Goal: Task Accomplishment & Management: Use online tool/utility

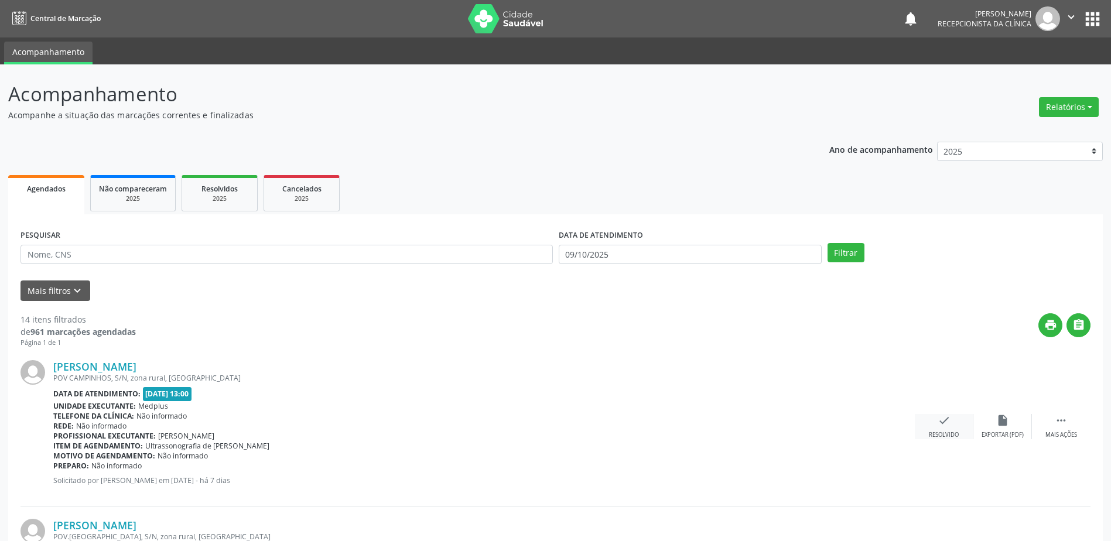
click at [928, 430] on div "check Resolvido" at bounding box center [944, 426] width 59 height 25
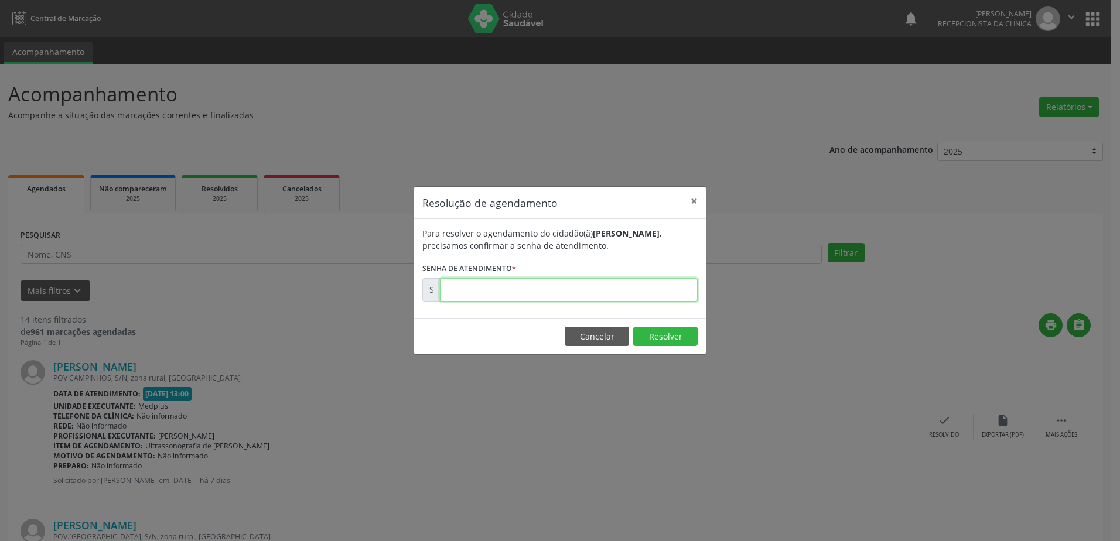
click at [478, 286] on input "text" at bounding box center [569, 289] width 258 height 23
type input "00180398"
click at [656, 324] on footer "Cancelar Resolver" at bounding box center [560, 336] width 292 height 37
drag, startPoint x: 659, startPoint y: 338, endPoint x: 662, endPoint y: 347, distance: 9.5
click at [659, 339] on button "Resolver" at bounding box center [665, 337] width 64 height 20
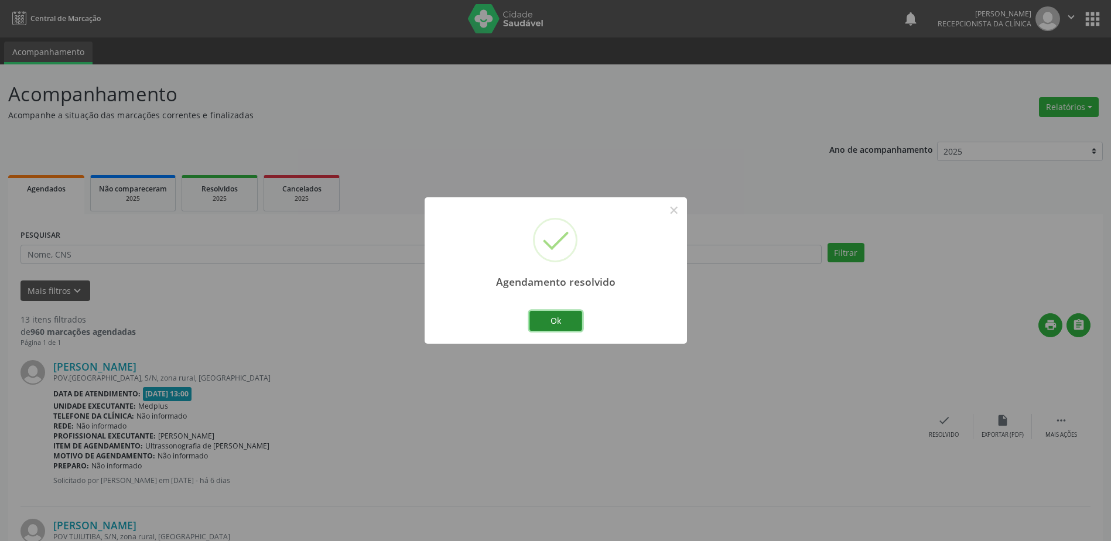
click at [565, 326] on button "Ok" at bounding box center [555, 321] width 53 height 20
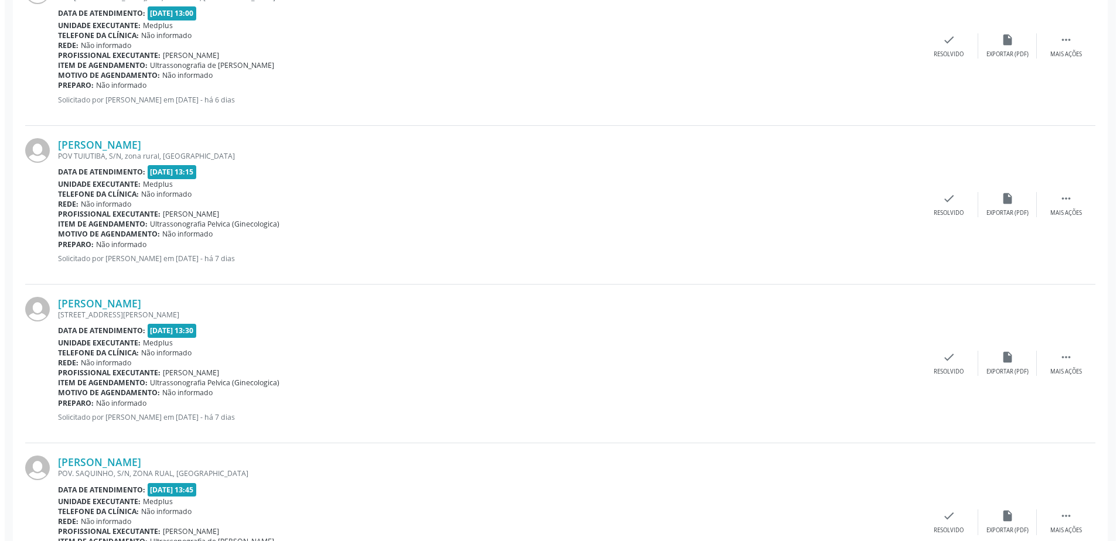
scroll to position [468, 0]
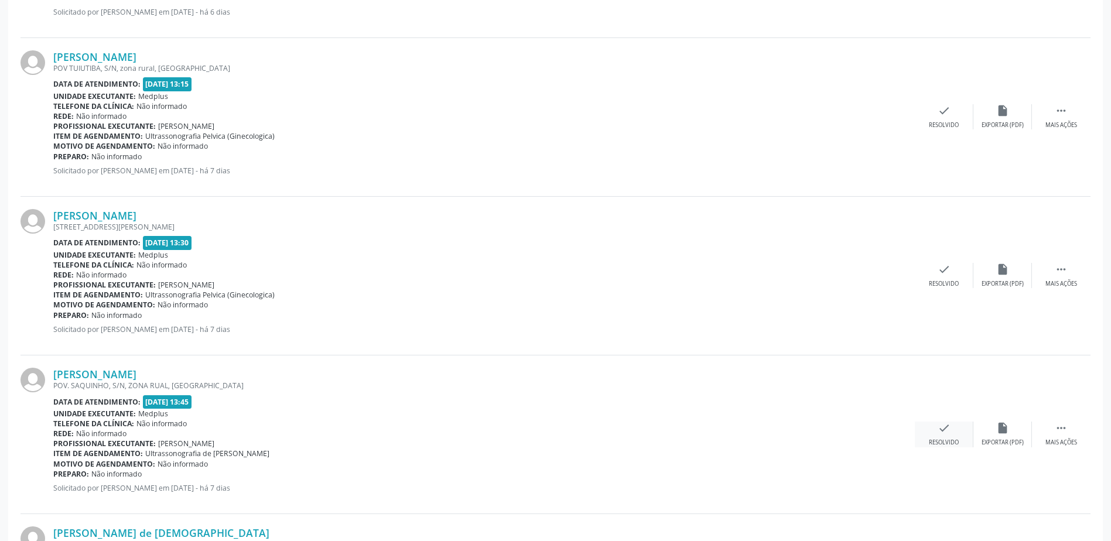
click at [939, 440] on div "Resolvido" at bounding box center [944, 443] width 30 height 8
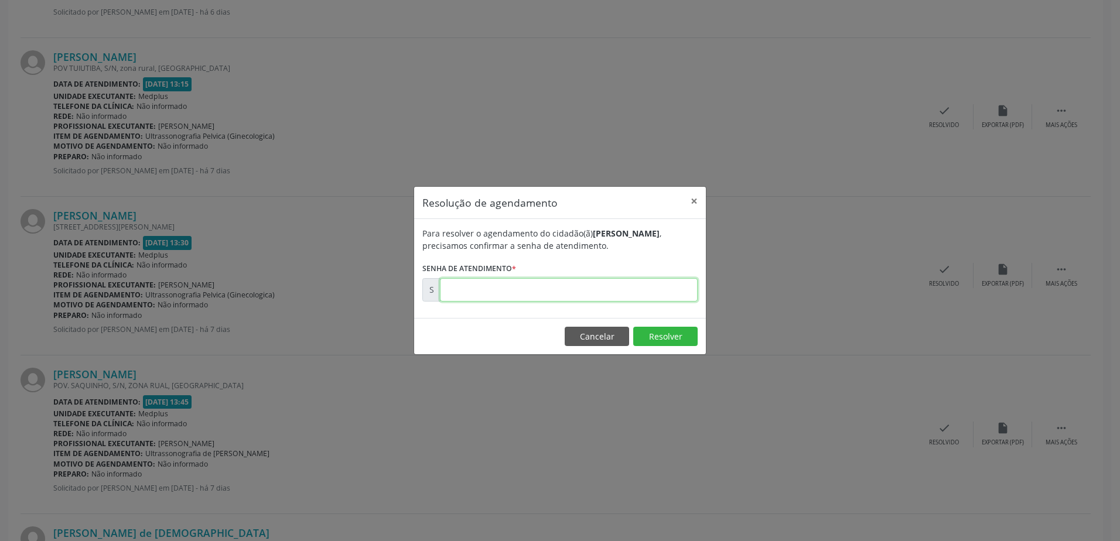
click at [535, 293] on input "text" at bounding box center [569, 289] width 258 height 23
type input "00180408"
click at [673, 331] on button "Resolver" at bounding box center [665, 337] width 64 height 20
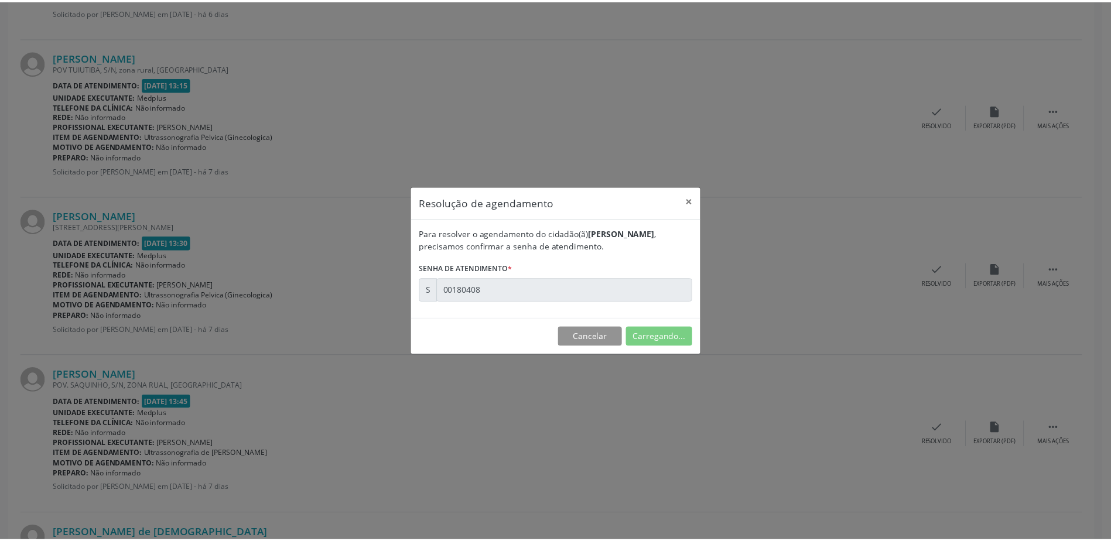
scroll to position [0, 0]
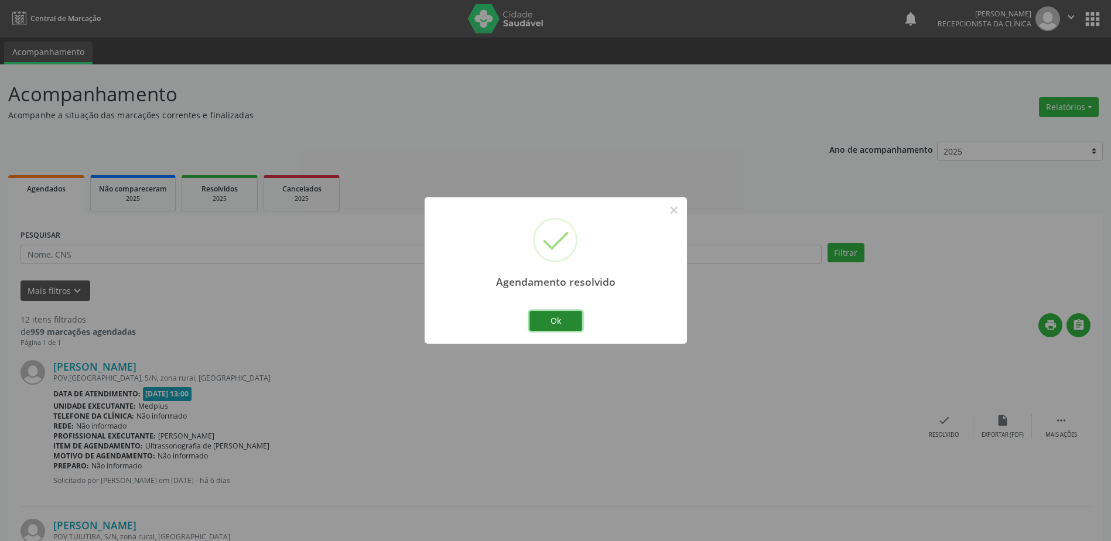
click at [563, 324] on button "Ok" at bounding box center [555, 321] width 53 height 20
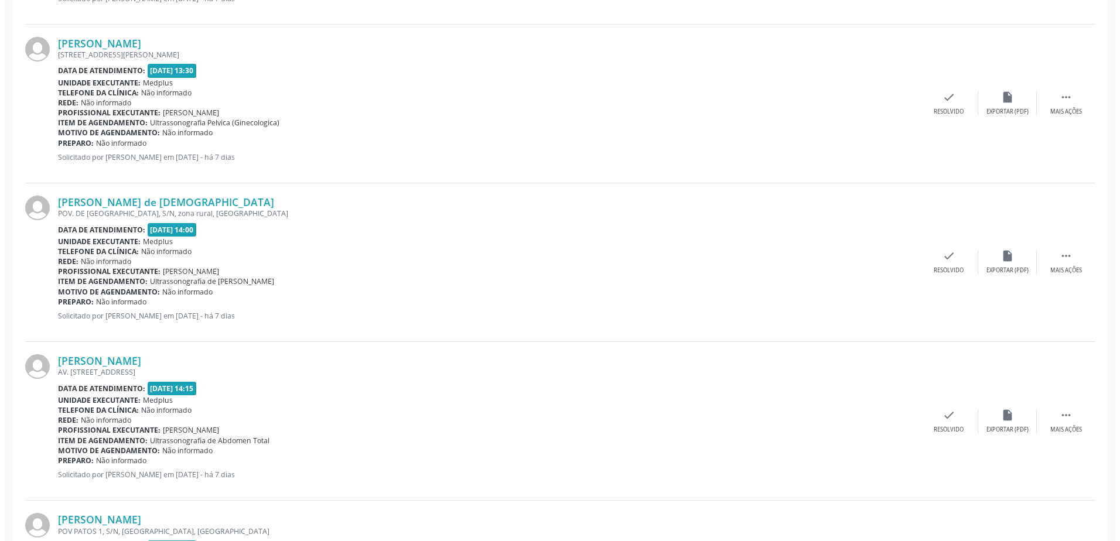
scroll to position [703, 0]
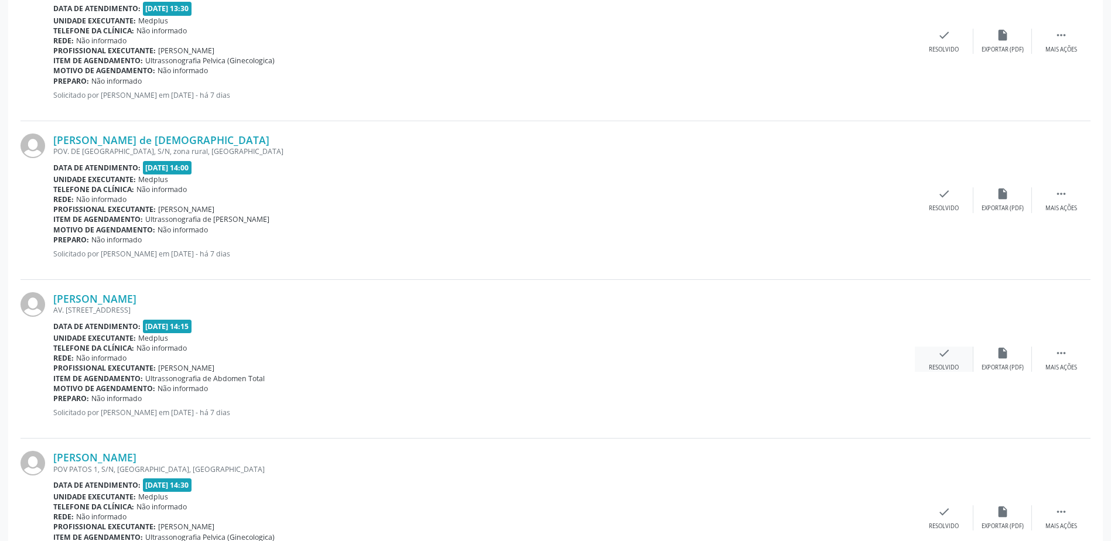
click at [947, 355] on icon "check" at bounding box center [944, 353] width 13 height 13
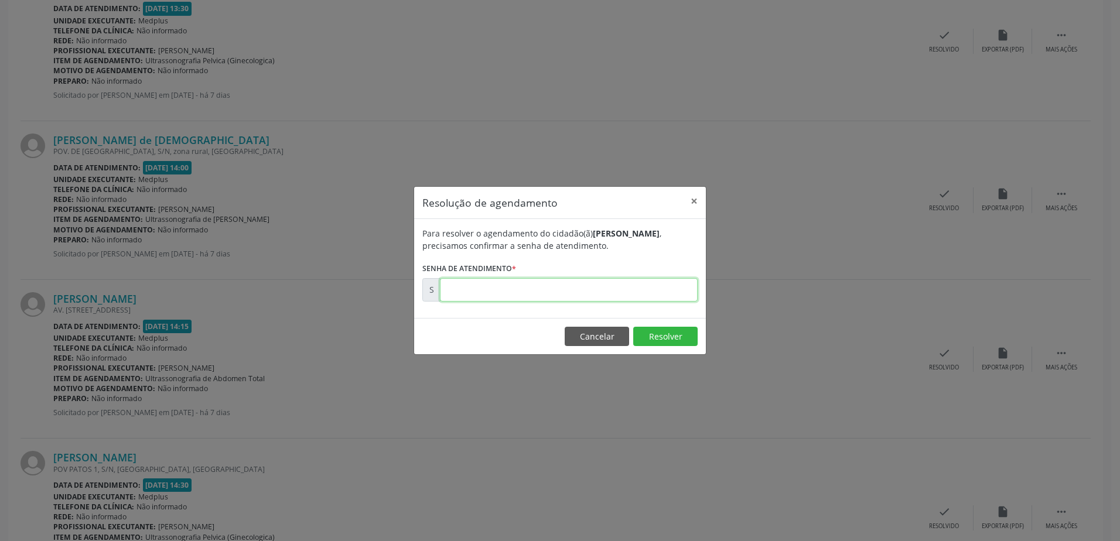
click at [492, 282] on input "text" at bounding box center [569, 289] width 258 height 23
type input "00180504"
click at [650, 338] on button "Resolver" at bounding box center [665, 337] width 64 height 20
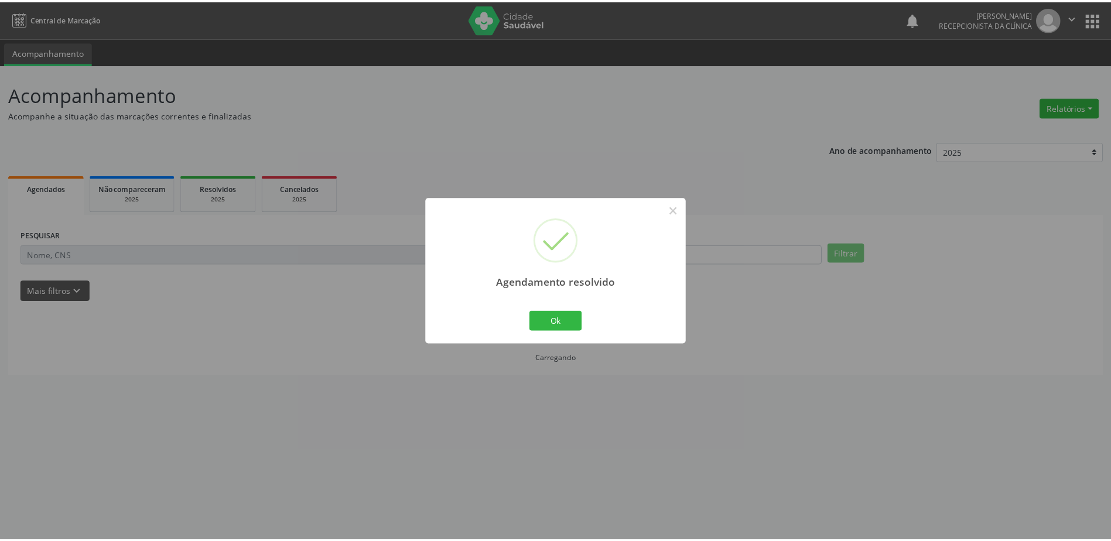
scroll to position [0, 0]
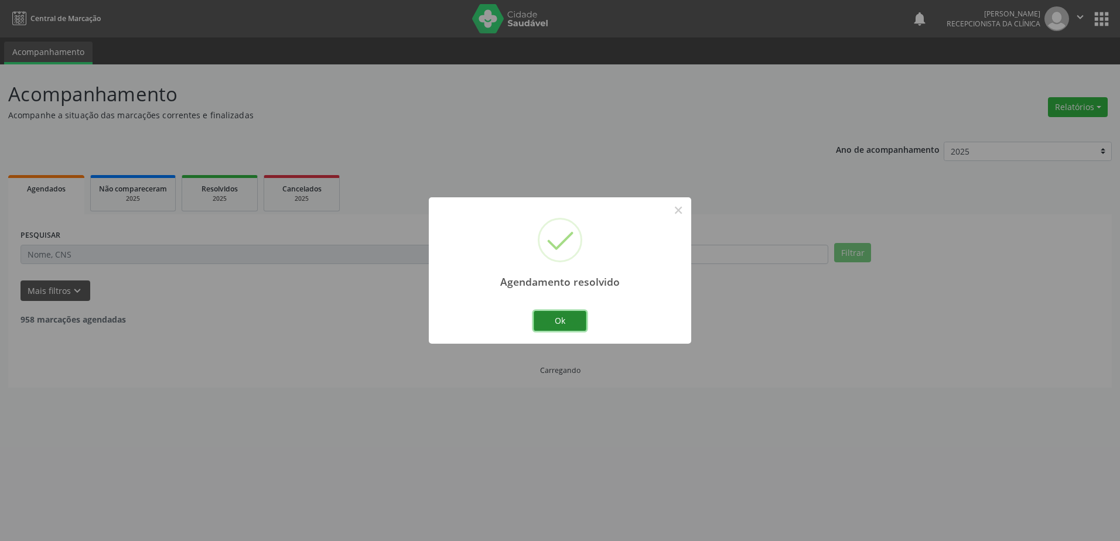
click at [569, 326] on button "Ok" at bounding box center [560, 321] width 53 height 20
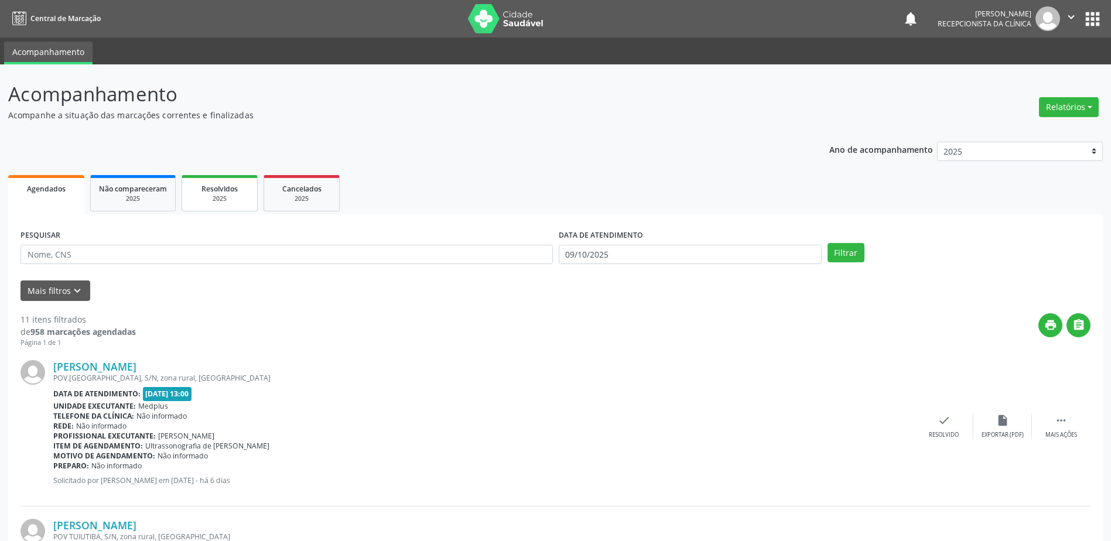
click at [204, 199] on div "2025" at bounding box center [219, 198] width 59 height 9
select select "9"
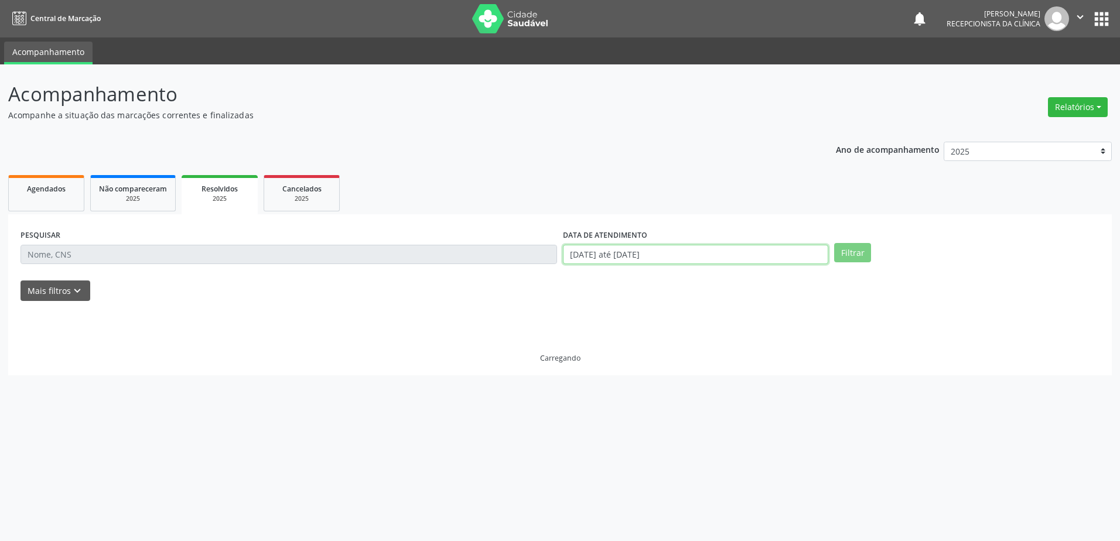
click at [579, 252] on input "[DATE] até [DATE]" at bounding box center [695, 255] width 265 height 20
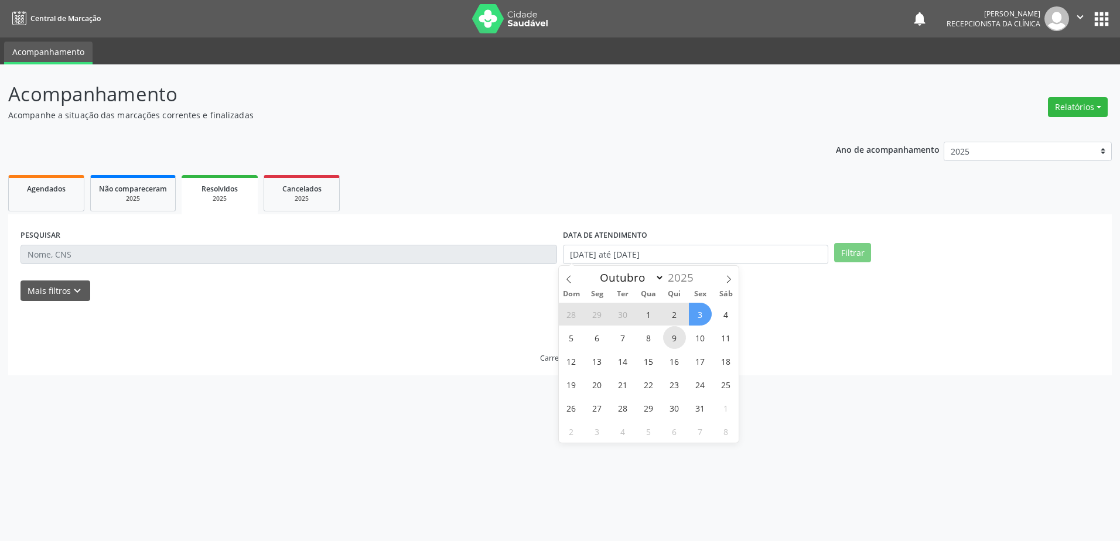
click at [675, 337] on span "9" at bounding box center [674, 337] width 23 height 23
type input "09/10/2025"
click at [675, 337] on span "9" at bounding box center [674, 337] width 23 height 23
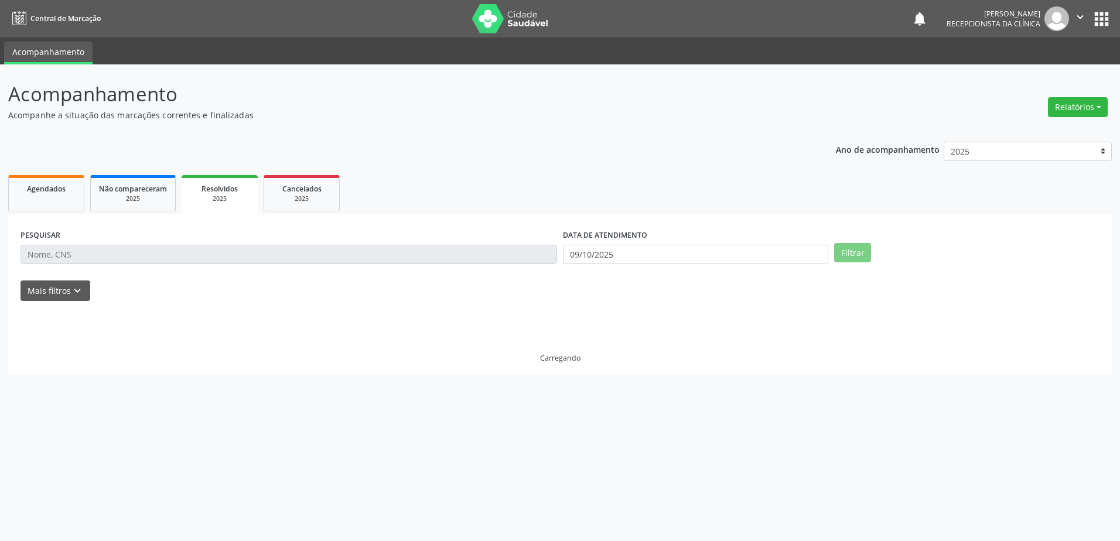
click at [673, 338] on div "Carregando" at bounding box center [559, 338] width 1079 height 50
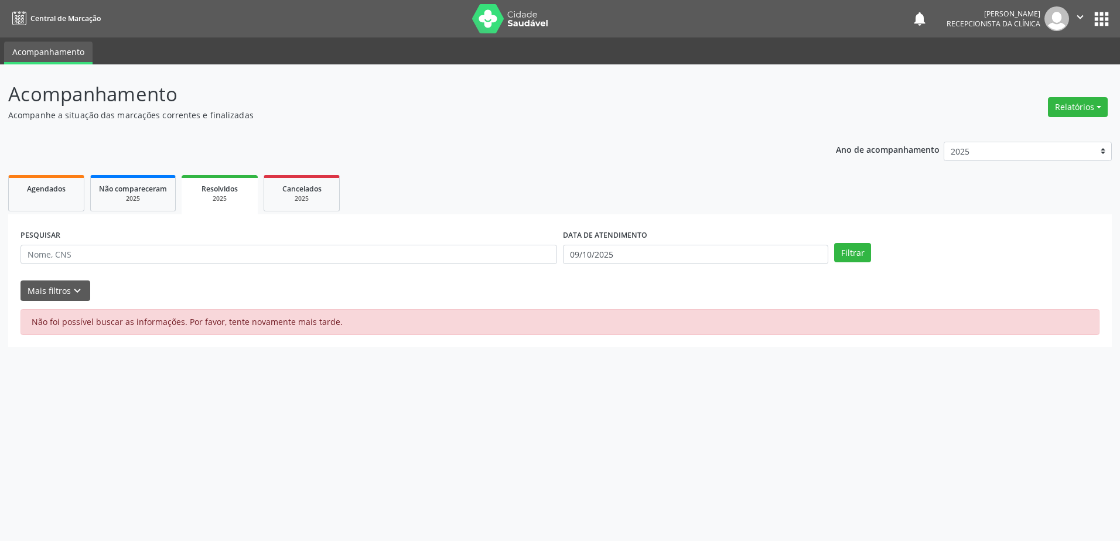
click at [213, 197] on div "2025" at bounding box center [220, 198] width 60 height 9
click at [194, 323] on div "Não foi possível buscar as informações. Por favor, tente novamente mais tarde." at bounding box center [559, 322] width 1079 height 26
click at [843, 254] on button "Filtrar" at bounding box center [852, 253] width 37 height 20
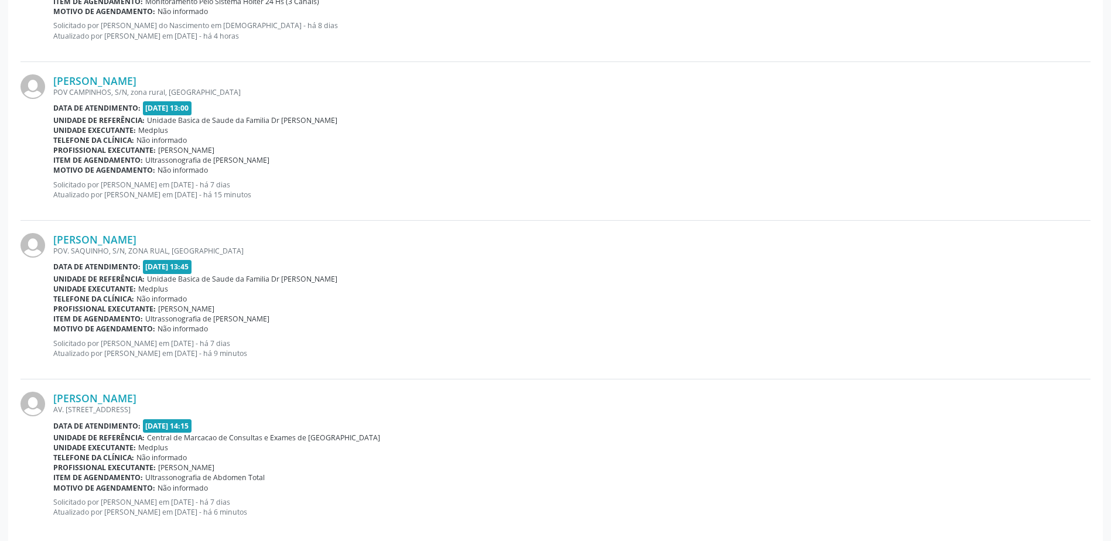
scroll to position [461, 0]
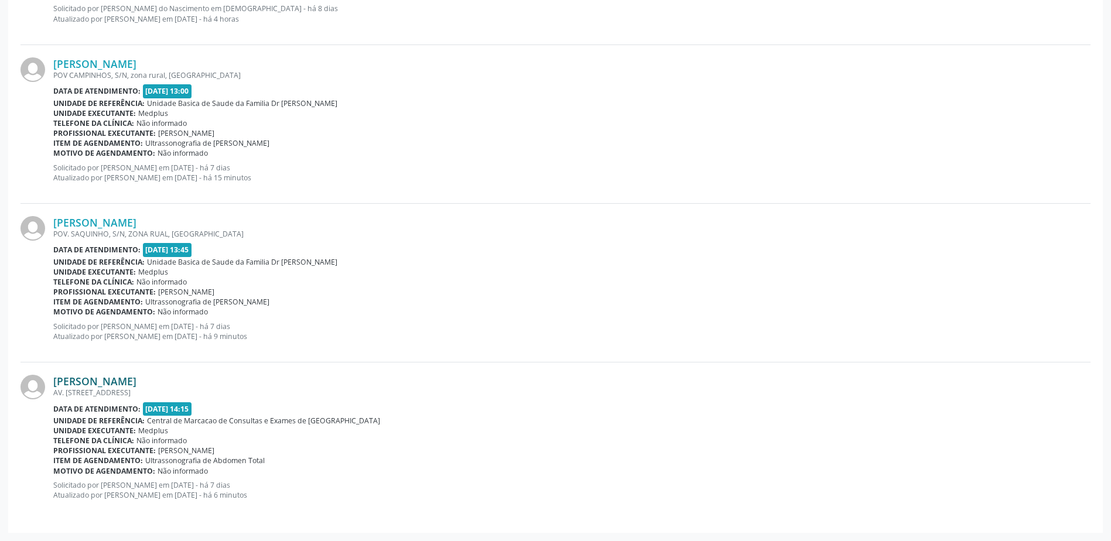
click at [107, 384] on link "[PERSON_NAME]" at bounding box center [94, 381] width 83 height 13
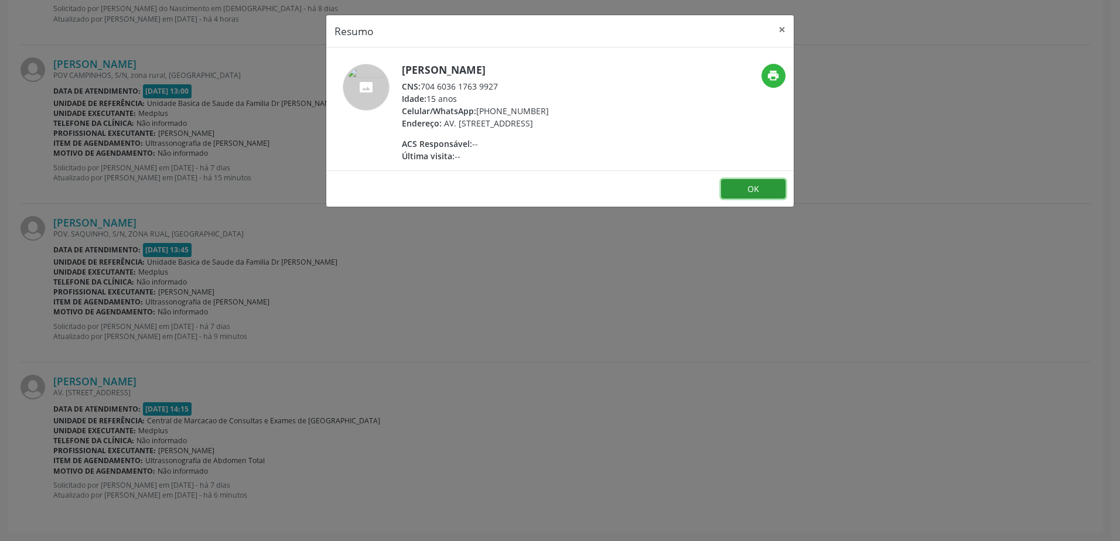
click at [738, 199] on button "OK" at bounding box center [753, 189] width 64 height 20
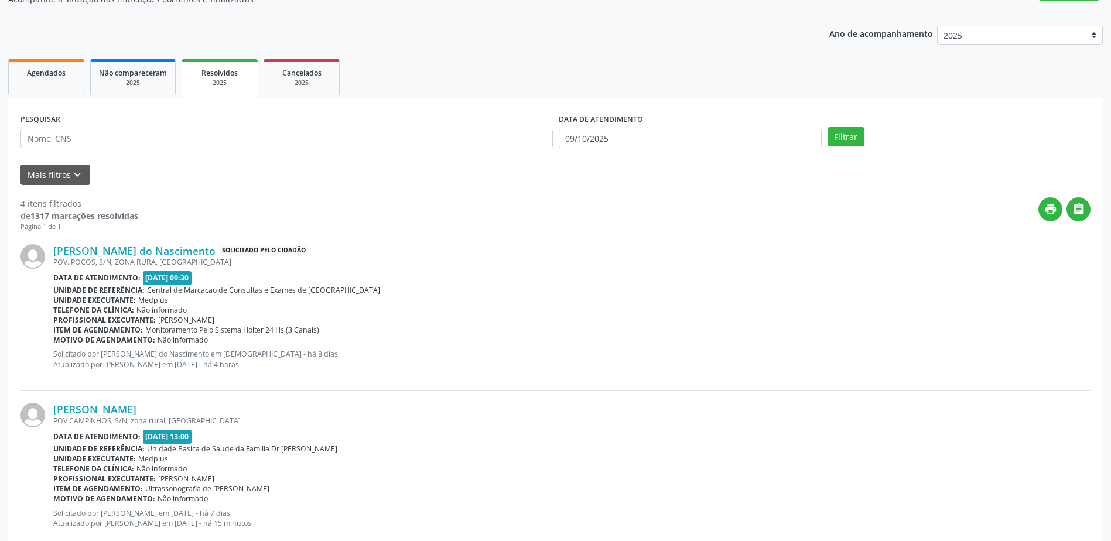
scroll to position [0, 0]
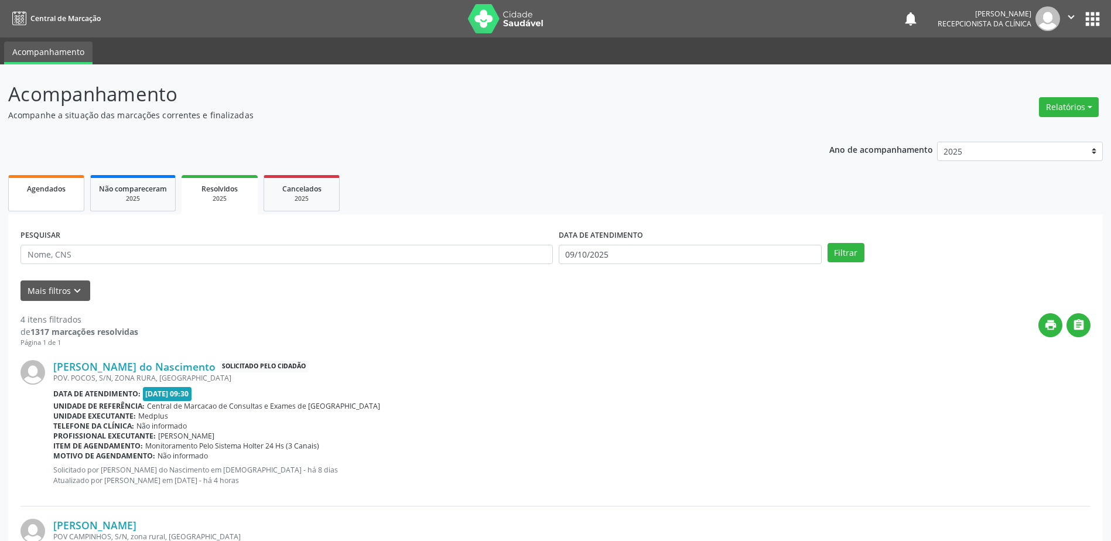
click at [42, 195] on link "Agendados" at bounding box center [46, 193] width 76 height 36
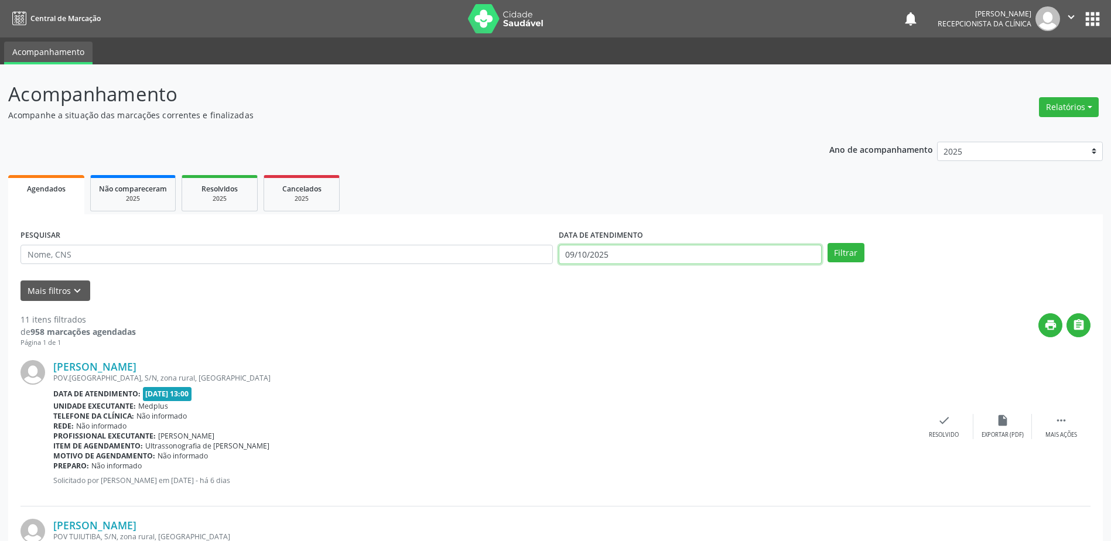
click at [594, 258] on input "09/10/2025" at bounding box center [690, 255] width 263 height 20
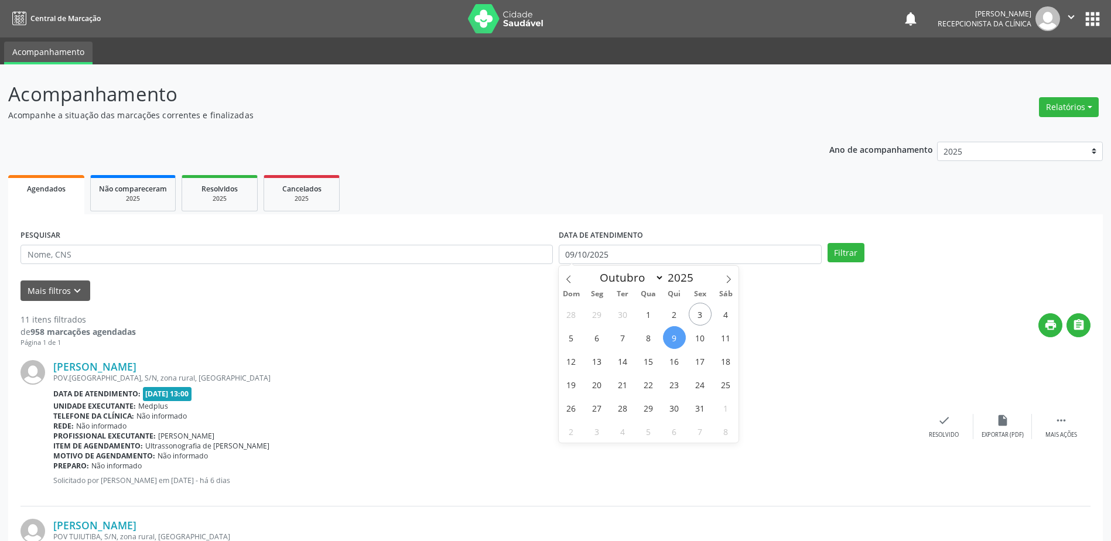
click at [673, 337] on span "9" at bounding box center [674, 337] width 23 height 23
type input "09/10/2025"
click at [672, 340] on span "9" at bounding box center [674, 337] width 23 height 23
click at [843, 254] on button "Filtrar" at bounding box center [845, 253] width 37 height 20
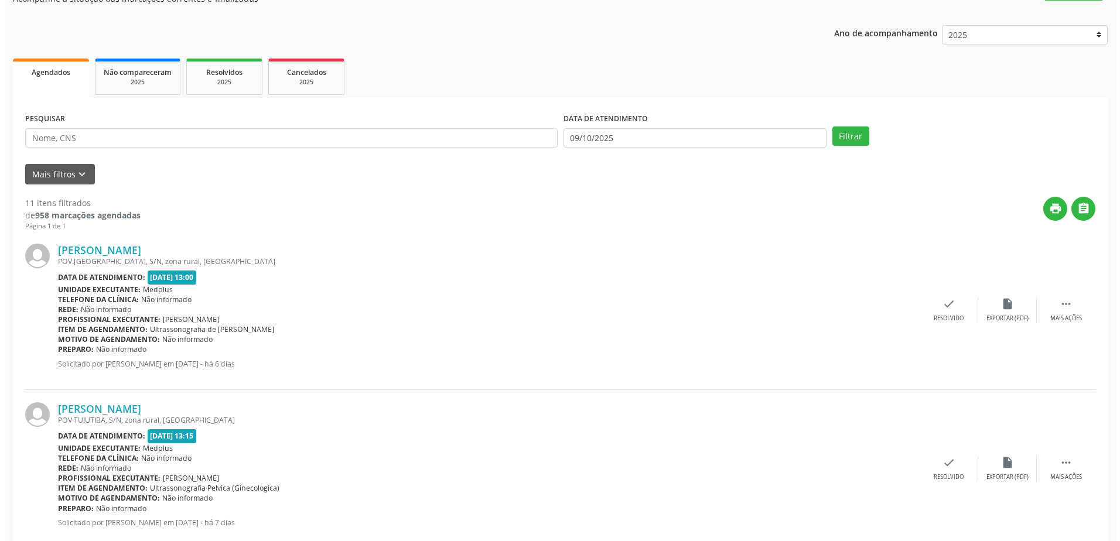
scroll to position [117, 0]
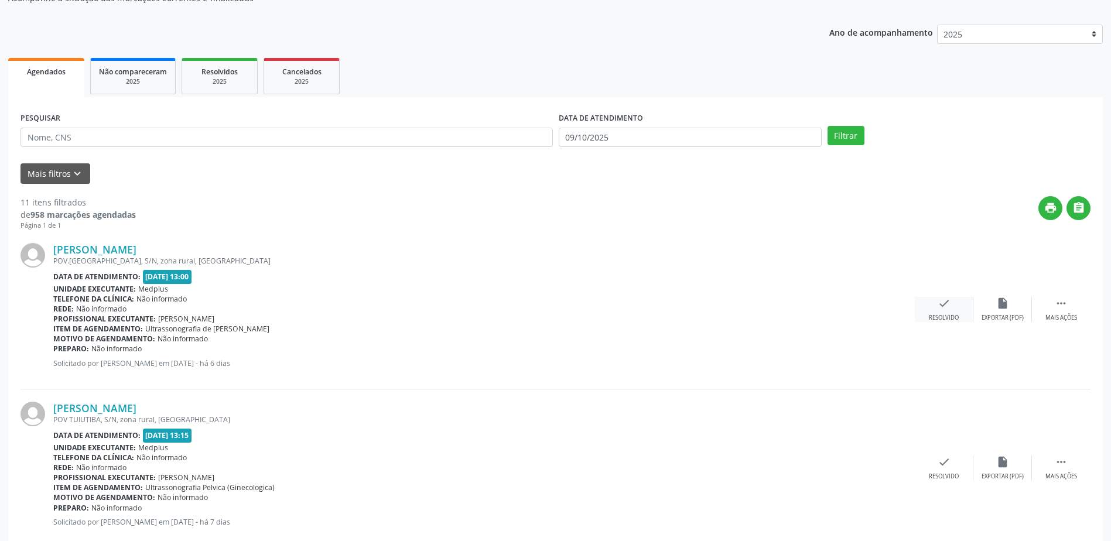
click at [953, 309] on div "check Resolvido" at bounding box center [944, 309] width 59 height 25
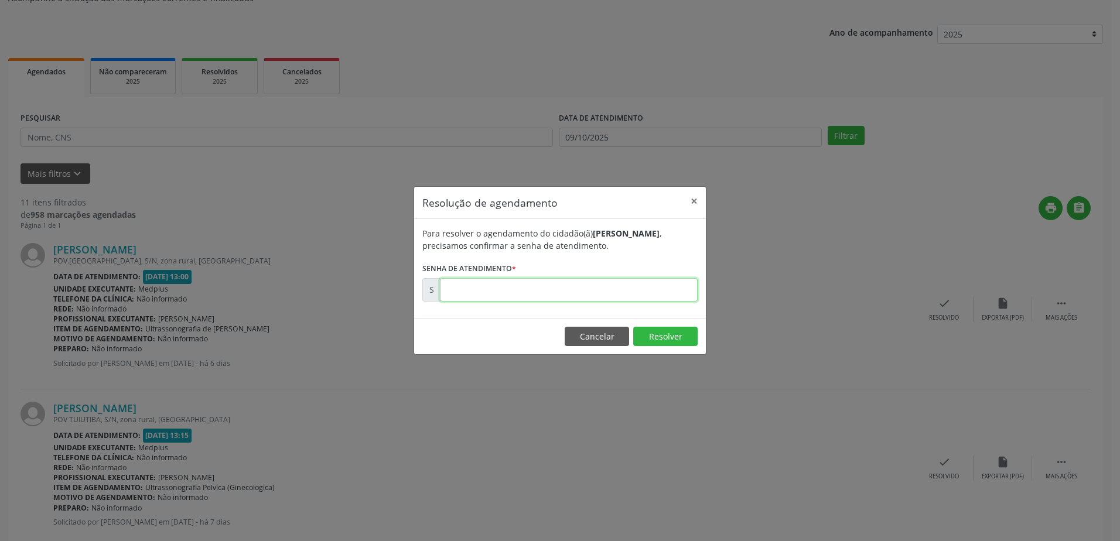
click at [450, 288] on input "text" at bounding box center [569, 289] width 258 height 23
type input "00180618"
click at [672, 340] on button "Resolver" at bounding box center [665, 337] width 64 height 20
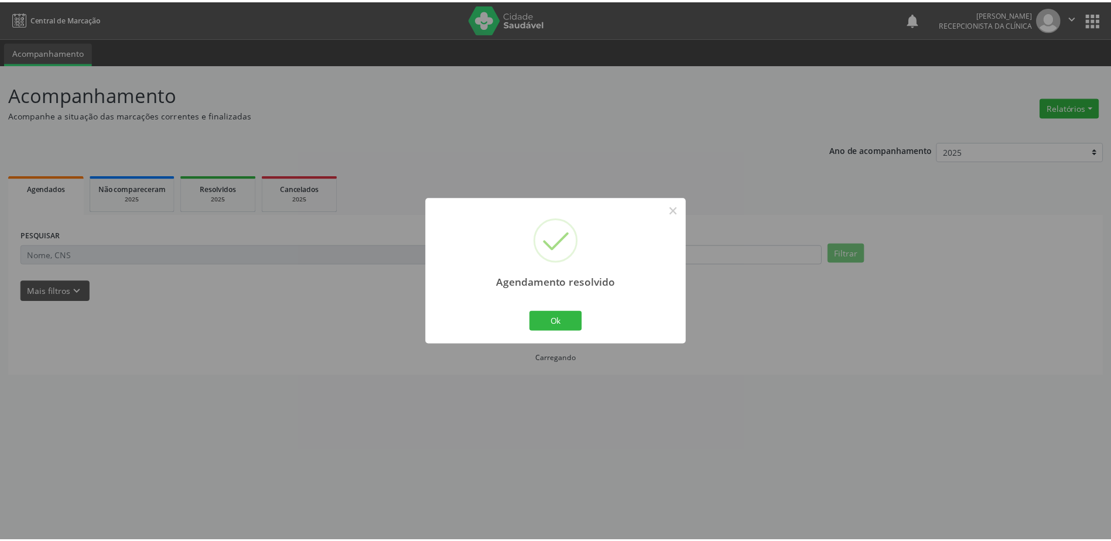
scroll to position [0, 0]
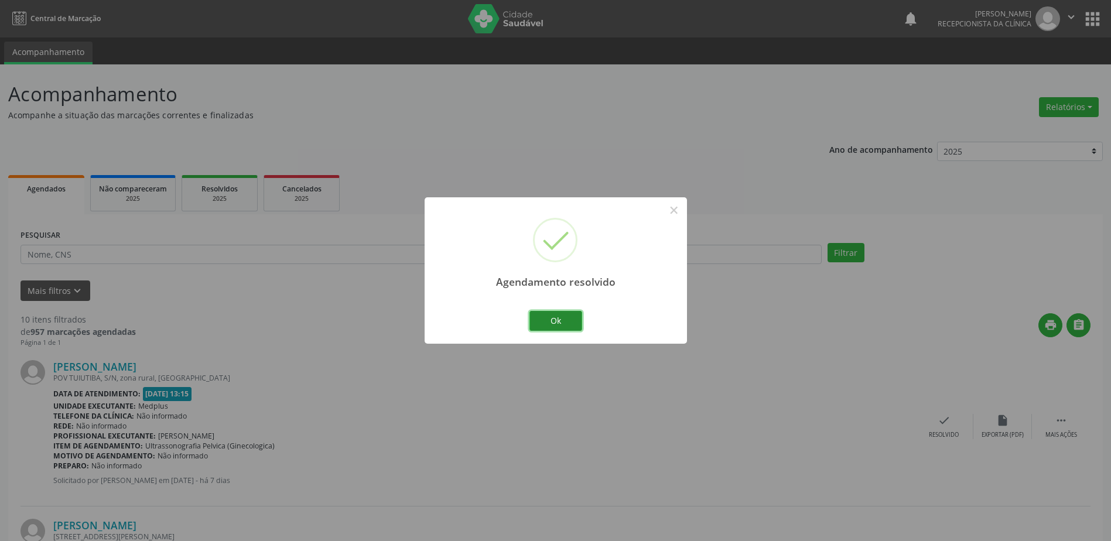
click at [543, 325] on button "Ok" at bounding box center [555, 321] width 53 height 20
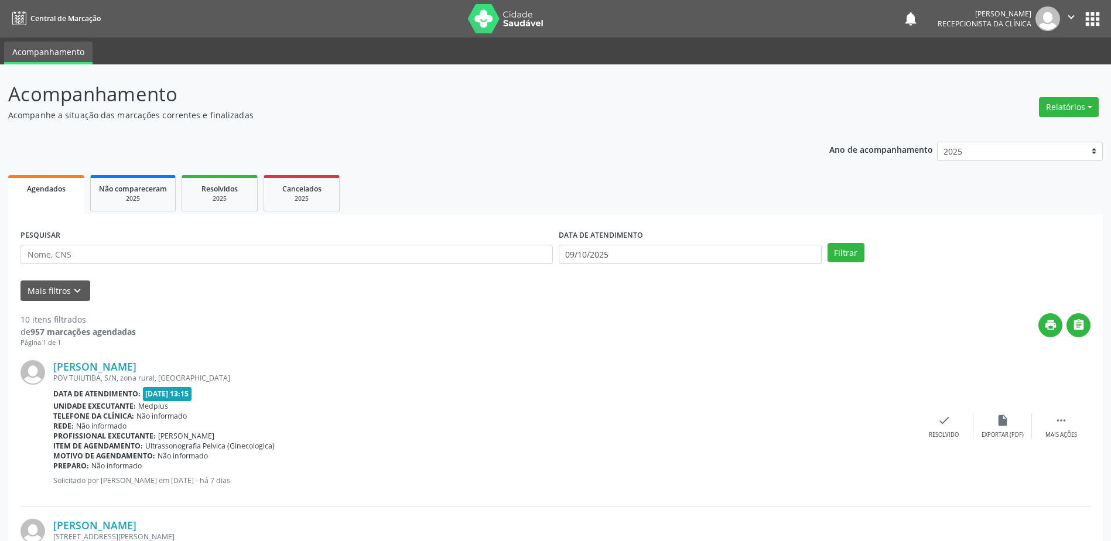
drag, startPoint x: 858, startPoint y: 354, endPoint x: 908, endPoint y: 364, distance: 51.2
click at [903, 362] on div "[PERSON_NAME] [GEOGRAPHIC_DATA], S/N, zona rural, [GEOGRAPHIC_DATA] Data de ate…" at bounding box center [555, 427] width 1070 height 159
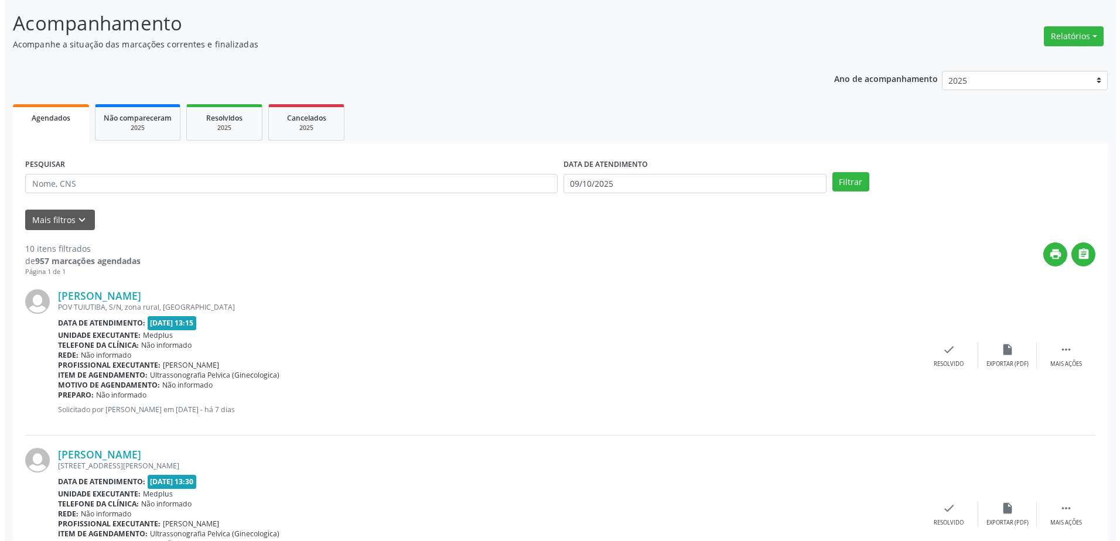
scroll to position [176, 0]
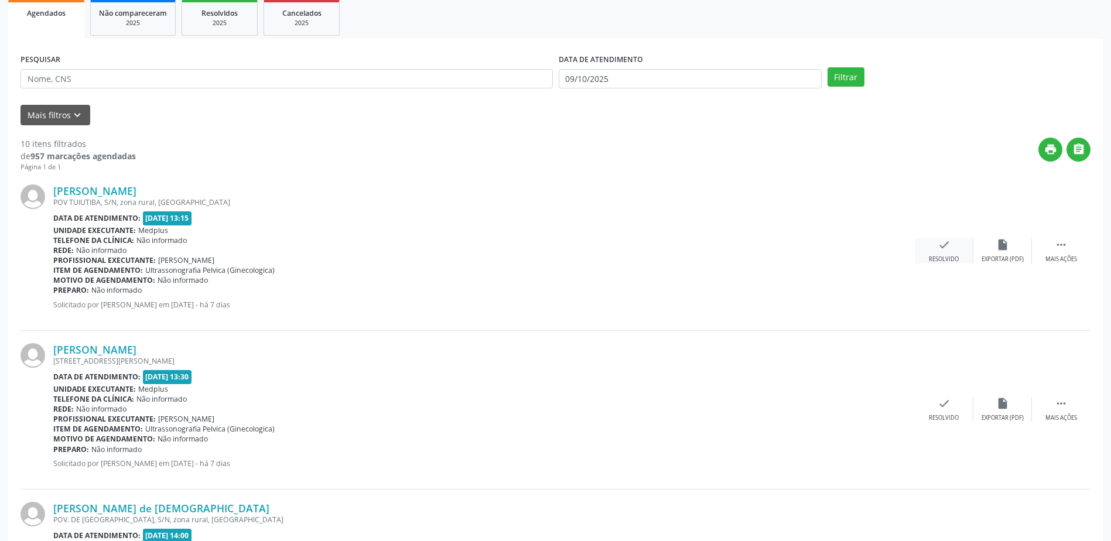
click at [947, 252] on div "check Resolvido" at bounding box center [944, 250] width 59 height 25
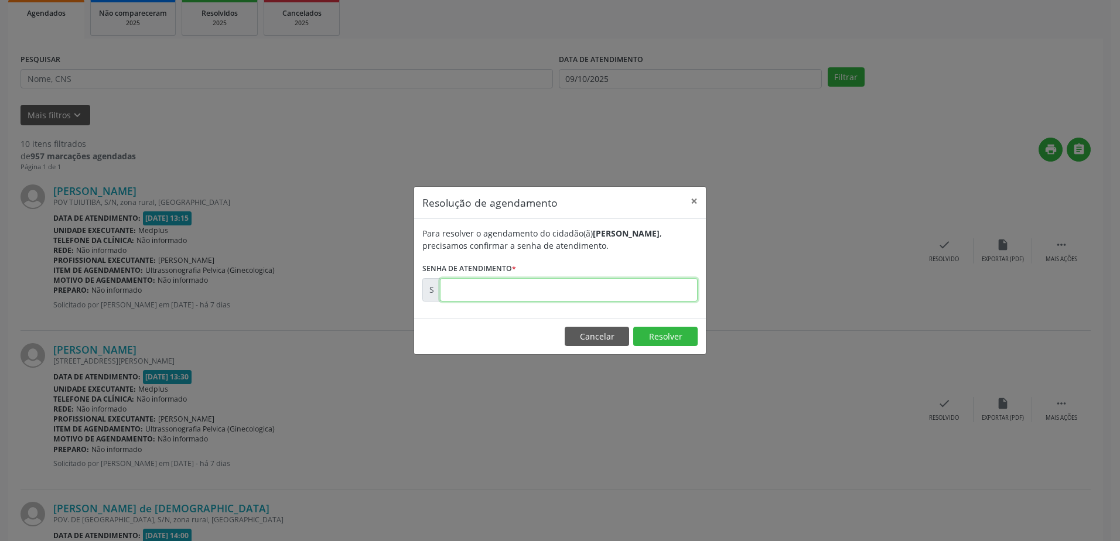
click at [553, 285] on input "text" at bounding box center [569, 289] width 258 height 23
type input "00180402"
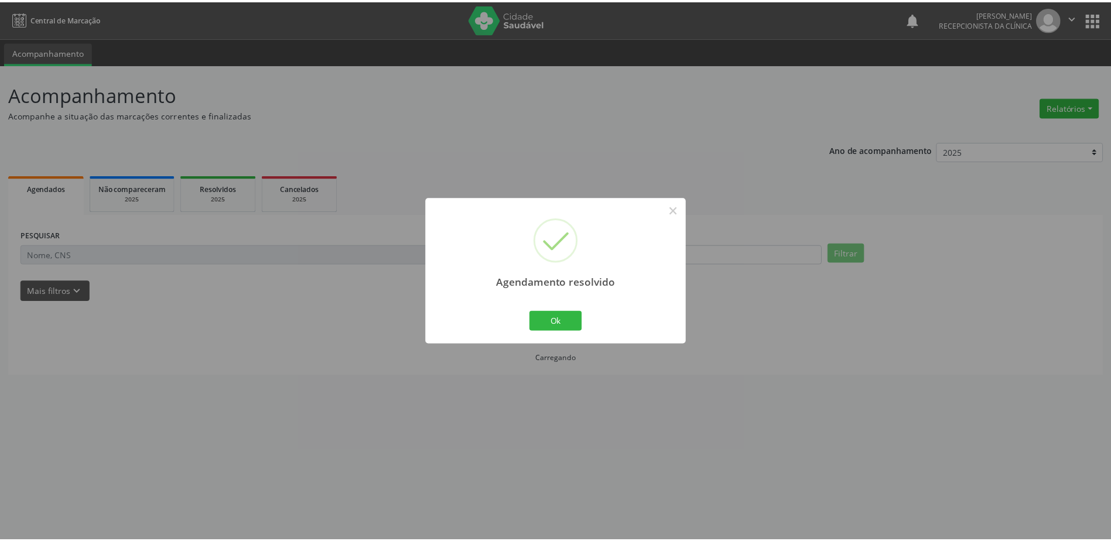
scroll to position [0, 0]
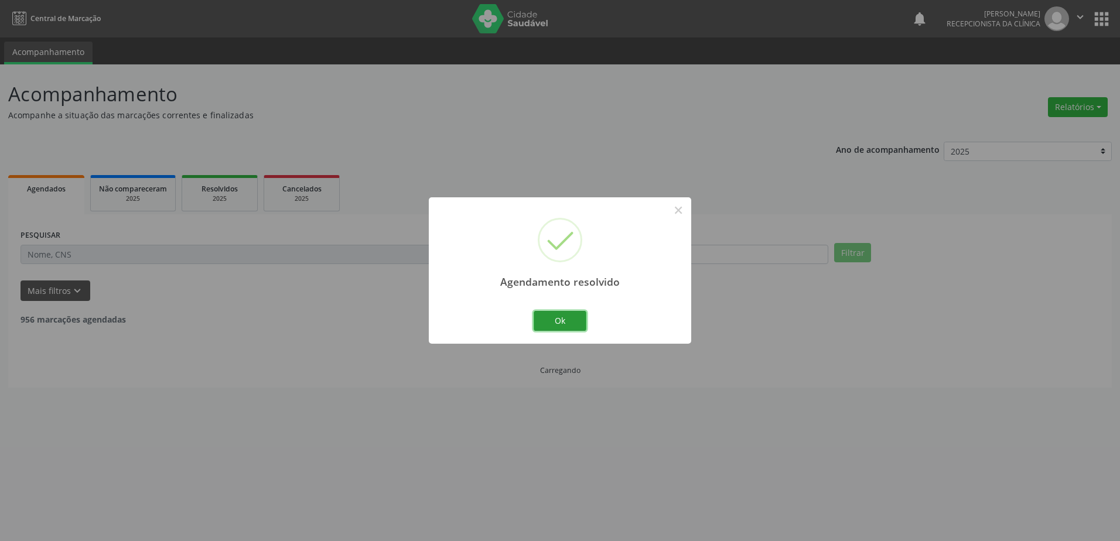
drag, startPoint x: 576, startPoint y: 319, endPoint x: 591, endPoint y: 319, distance: 14.7
click at [576, 319] on button "Ok" at bounding box center [560, 321] width 53 height 20
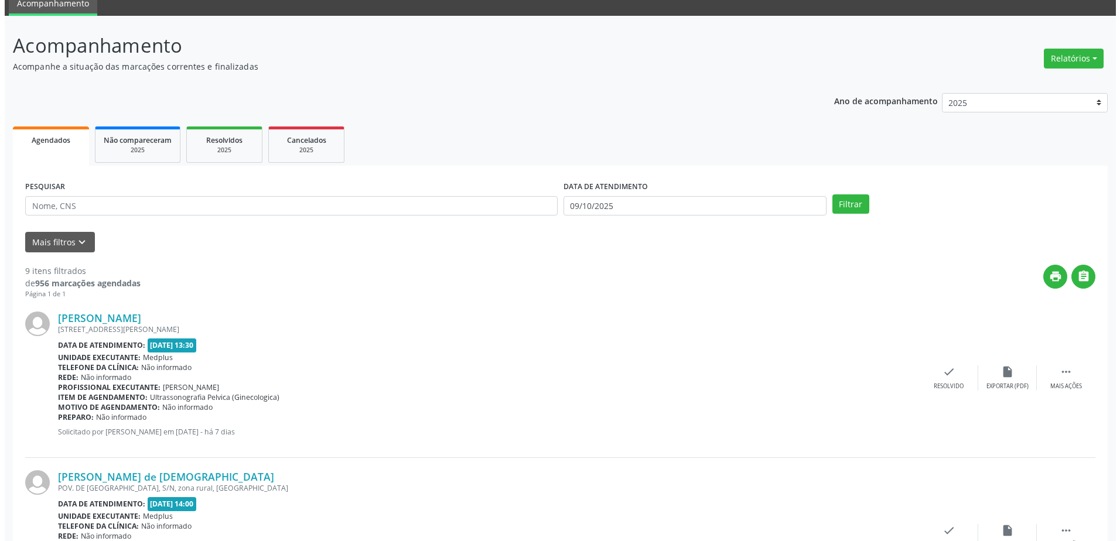
scroll to position [176, 0]
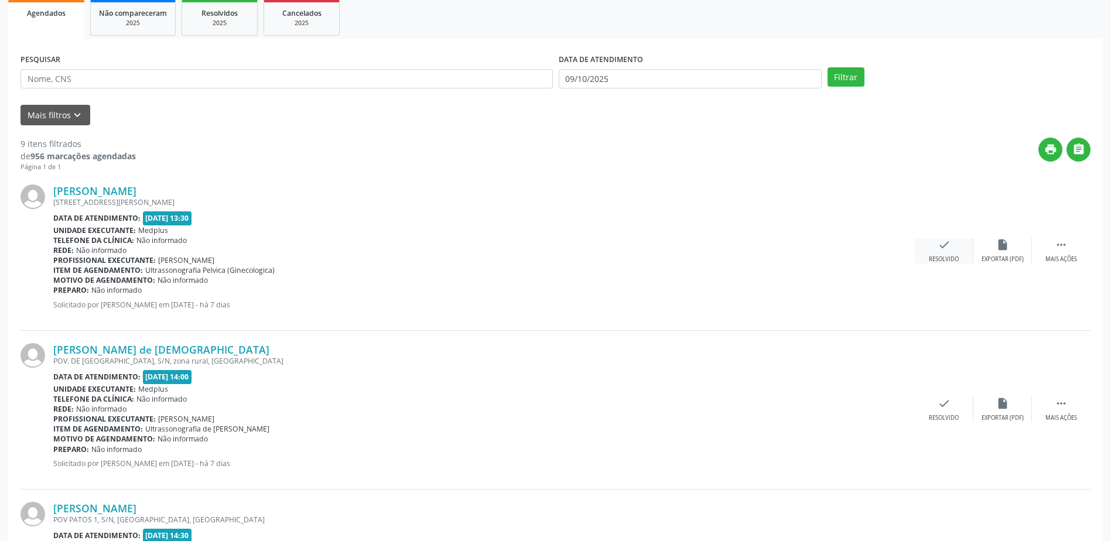
click at [935, 258] on div "Resolvido" at bounding box center [944, 259] width 30 height 8
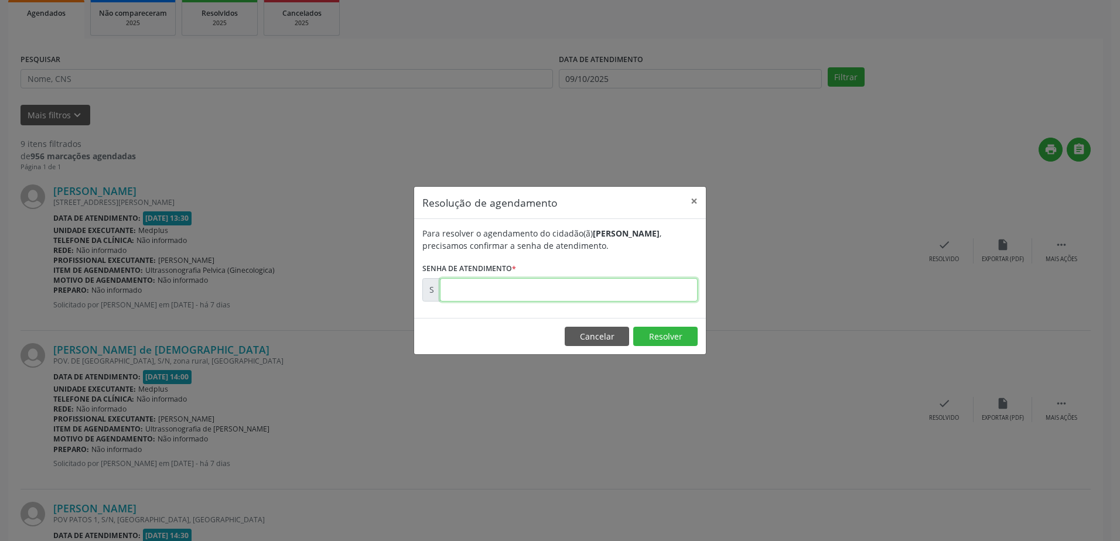
click at [450, 294] on input "text" at bounding box center [569, 289] width 258 height 23
type input "00180406"
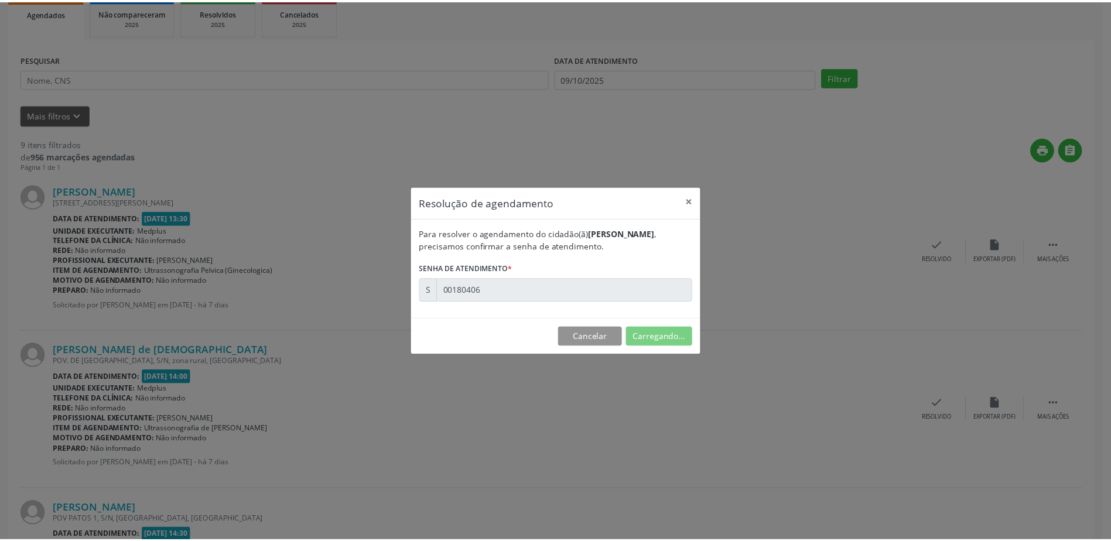
scroll to position [0, 0]
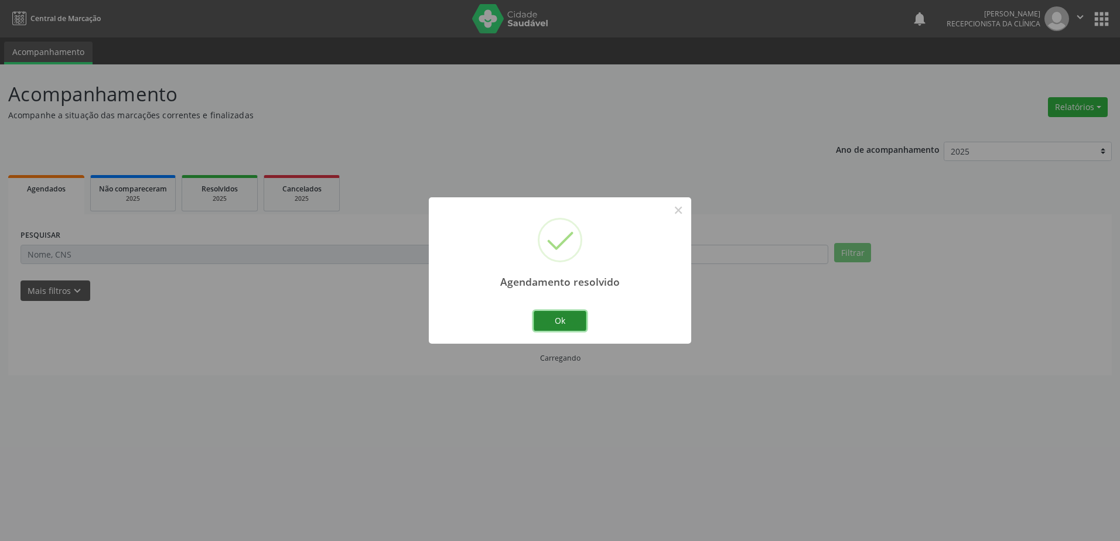
click at [560, 321] on button "Ok" at bounding box center [560, 321] width 53 height 20
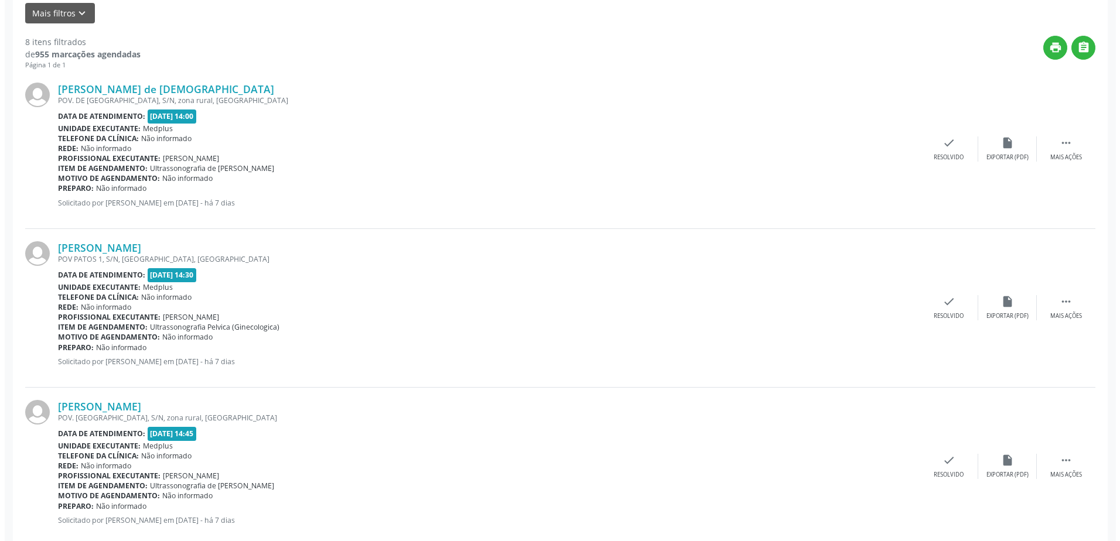
scroll to position [234, 0]
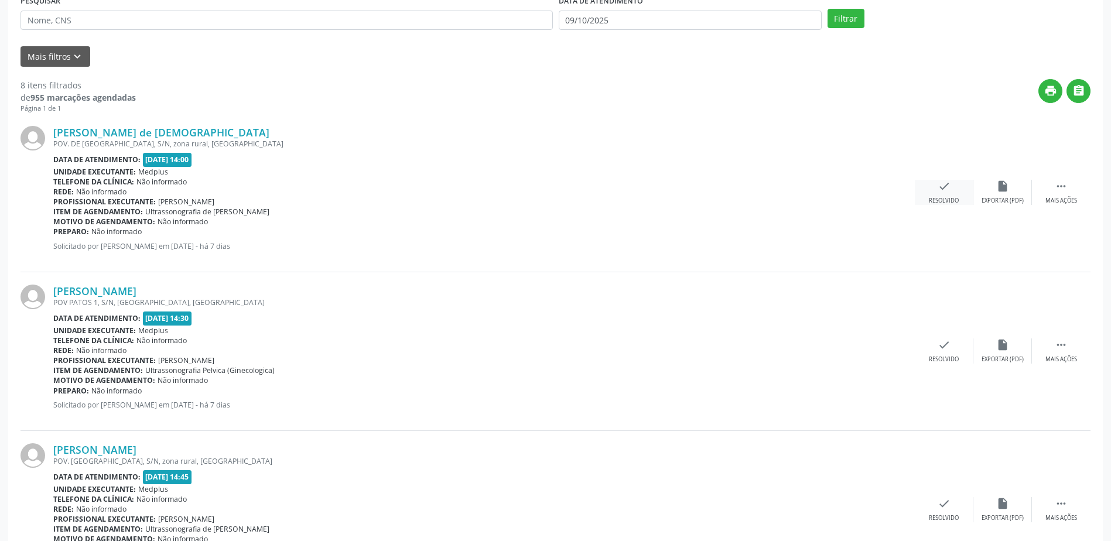
click at [954, 187] on div "check Resolvido" at bounding box center [944, 192] width 59 height 25
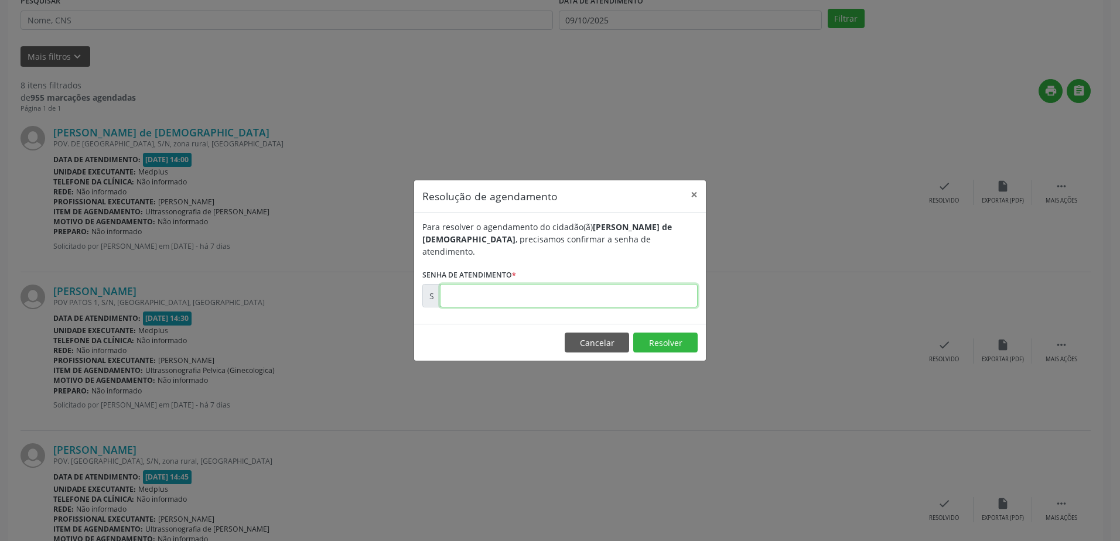
click at [660, 286] on input "text" at bounding box center [569, 295] width 258 height 23
type input "00180489"
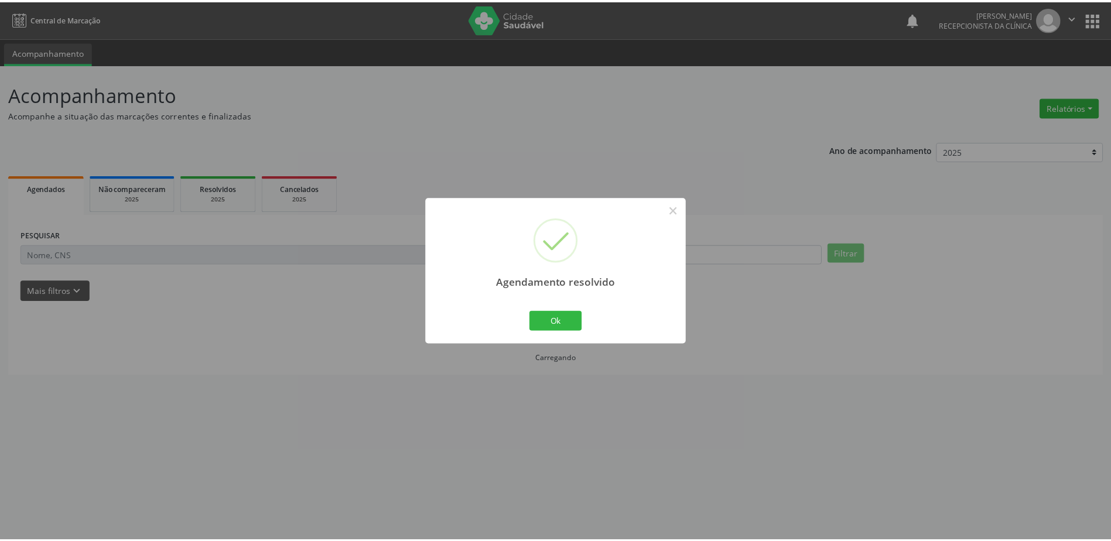
scroll to position [0, 0]
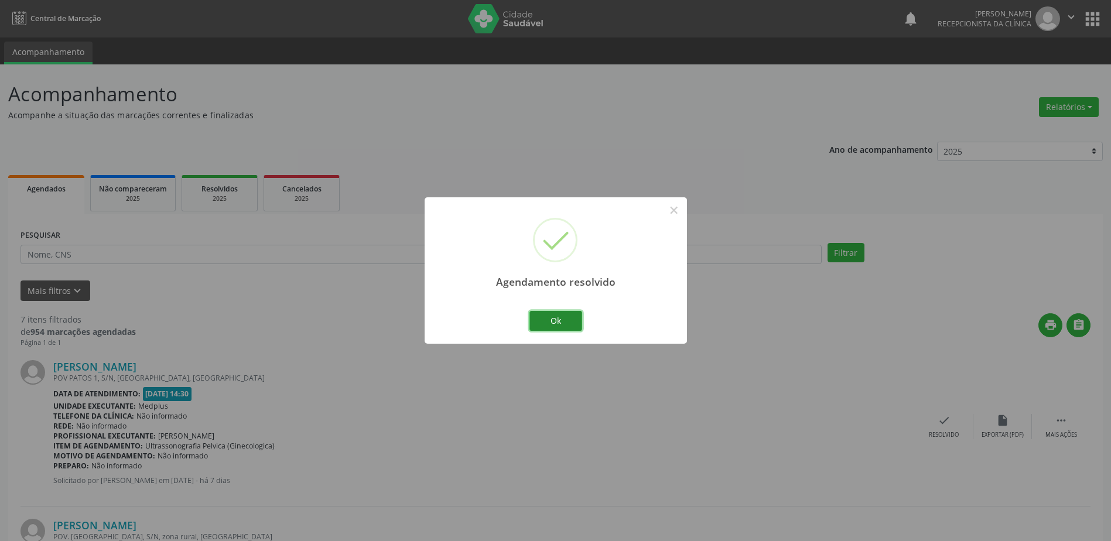
click at [540, 323] on button "Ok" at bounding box center [555, 321] width 53 height 20
